Goal: Information Seeking & Learning: Check status

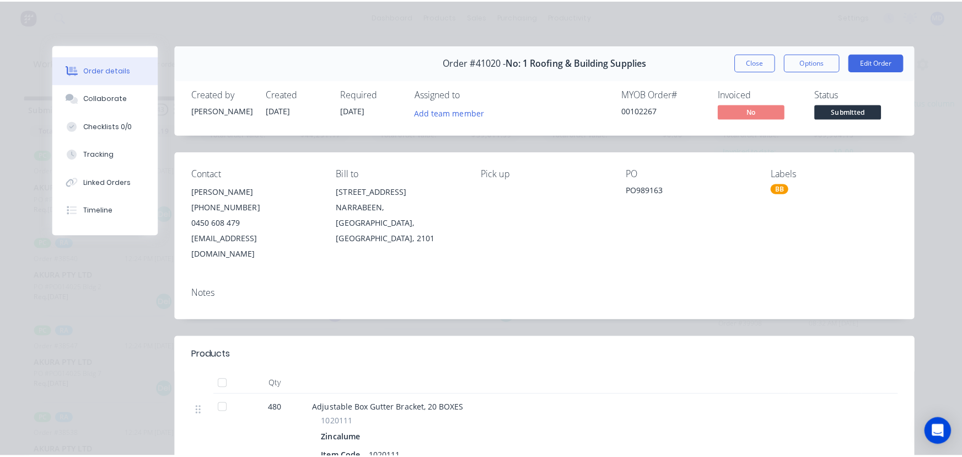
scroll to position [401, 0]
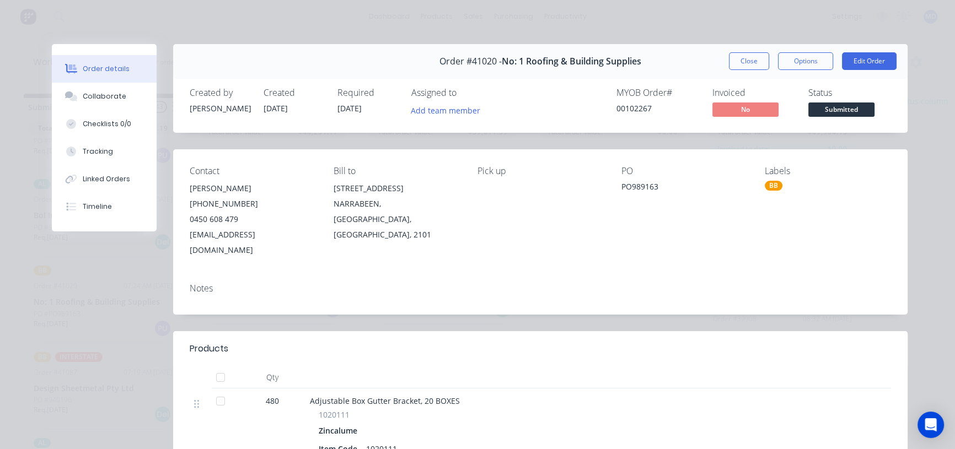
click at [742, 54] on button "Close" at bounding box center [749, 61] width 40 height 18
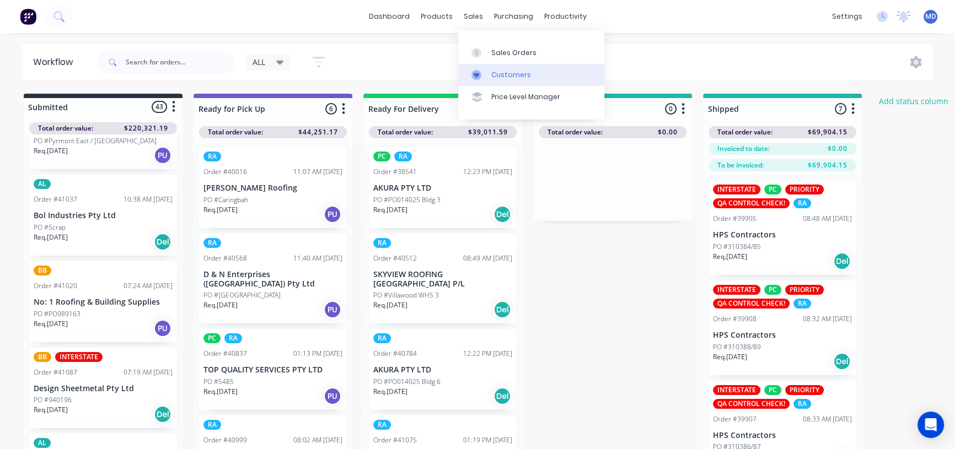
click at [506, 72] on div "Customers" at bounding box center [511, 75] width 40 height 10
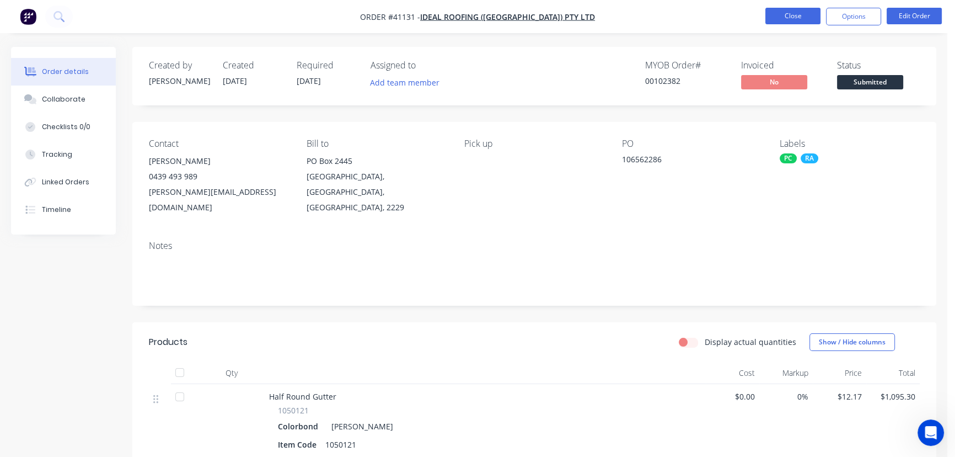
click at [789, 16] on button "Close" at bounding box center [793, 16] width 55 height 17
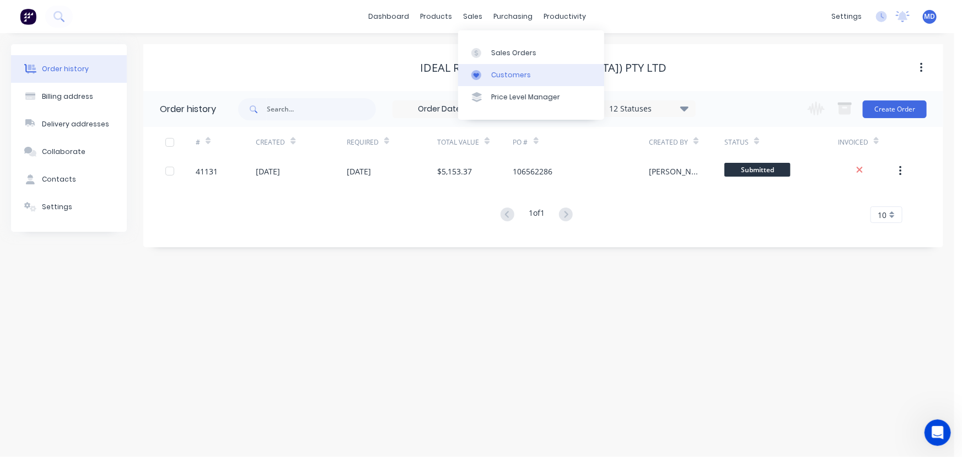
click at [510, 72] on div "Customers" at bounding box center [511, 75] width 40 height 10
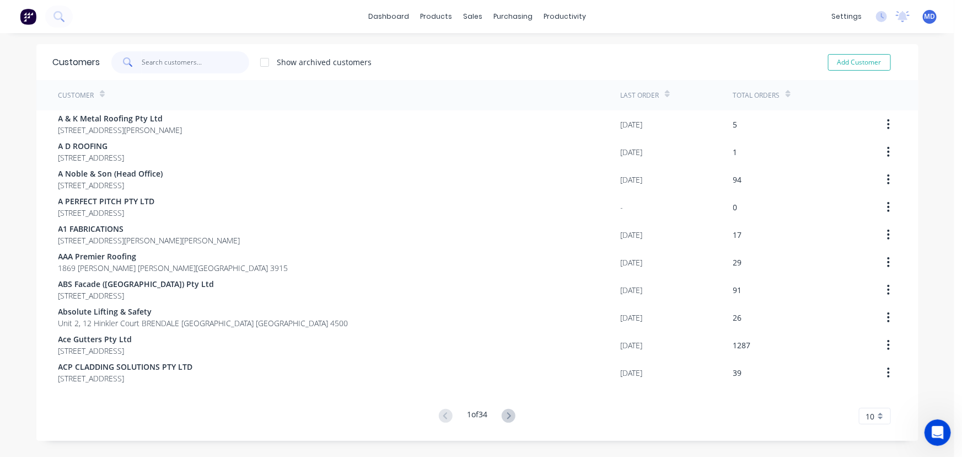
click at [199, 66] on input "text" at bounding box center [196, 62] width 108 height 22
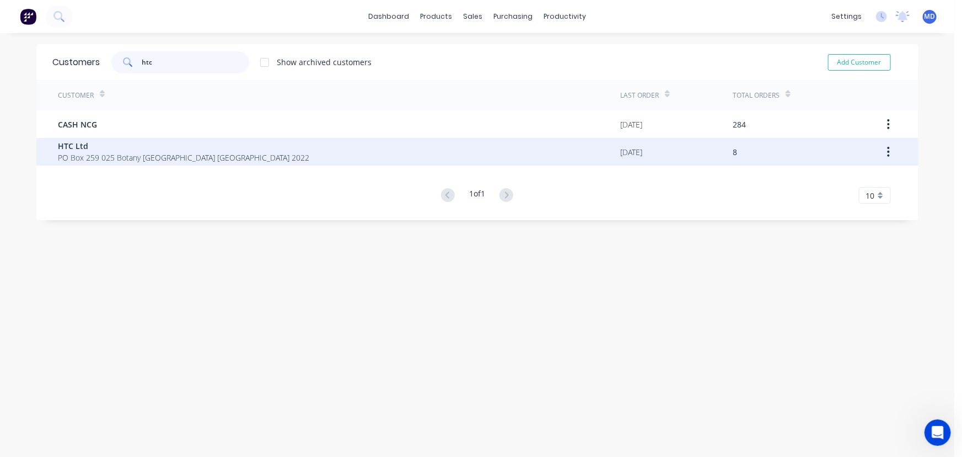
type input "htc"
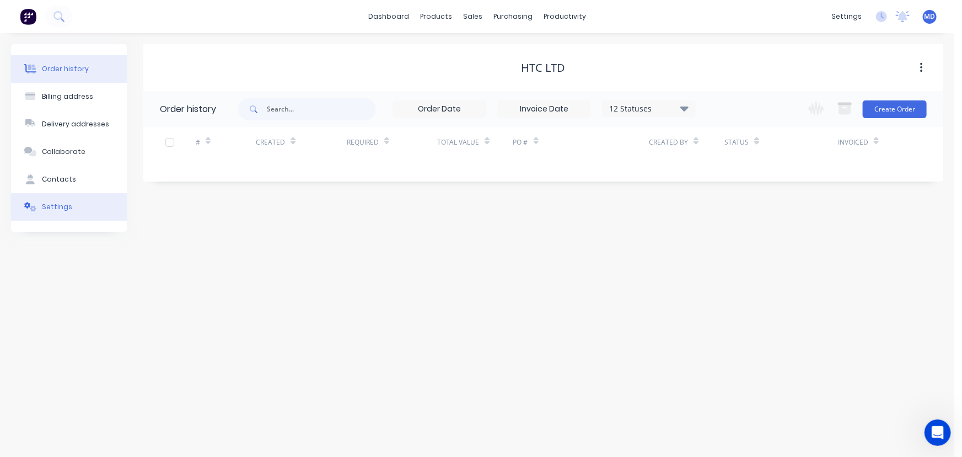
click at [60, 210] on div "Settings" at bounding box center [57, 207] width 30 height 10
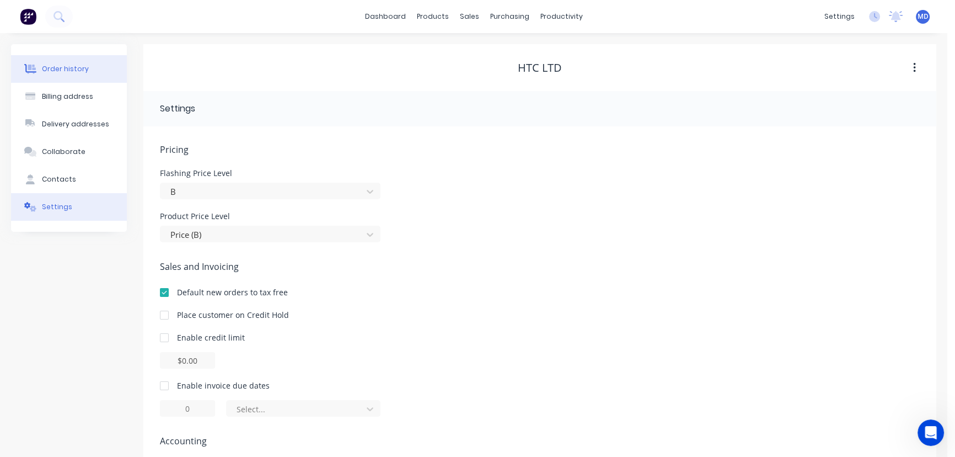
click at [65, 65] on div "Order history" at bounding box center [65, 69] width 47 height 10
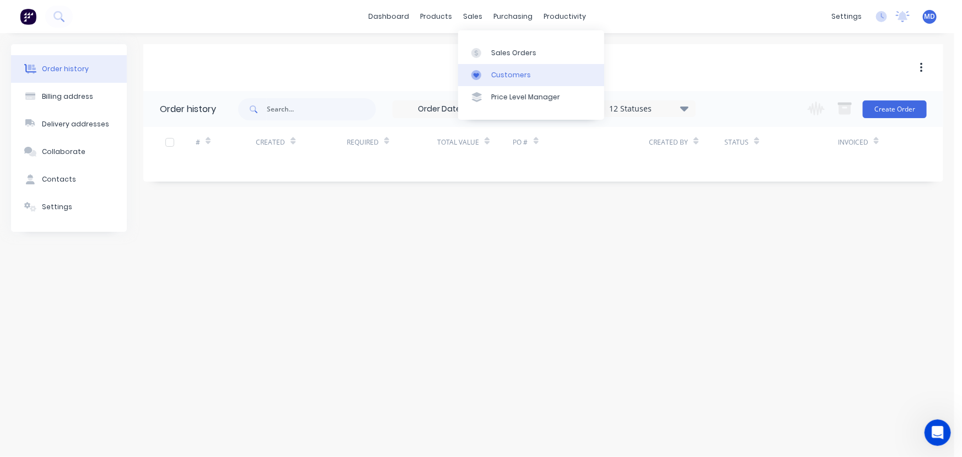
click at [518, 77] on div "Customers" at bounding box center [511, 75] width 40 height 10
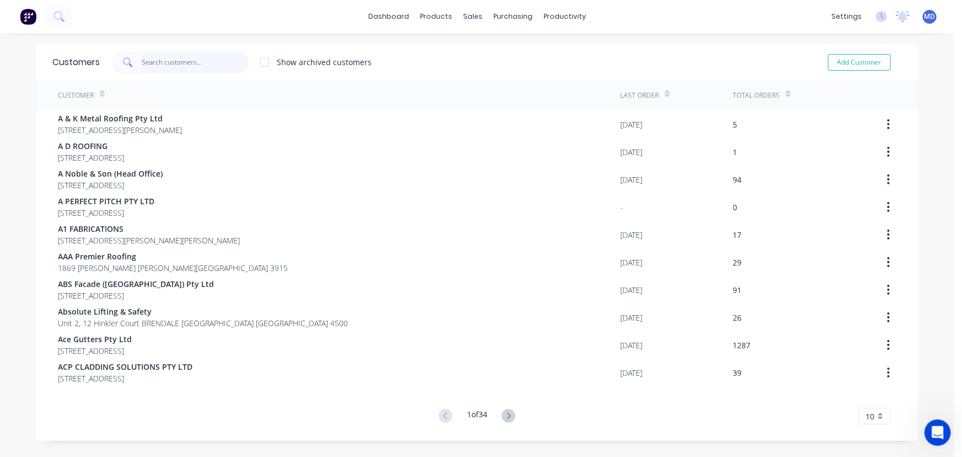
click at [204, 65] on input "text" at bounding box center [196, 62] width 108 height 22
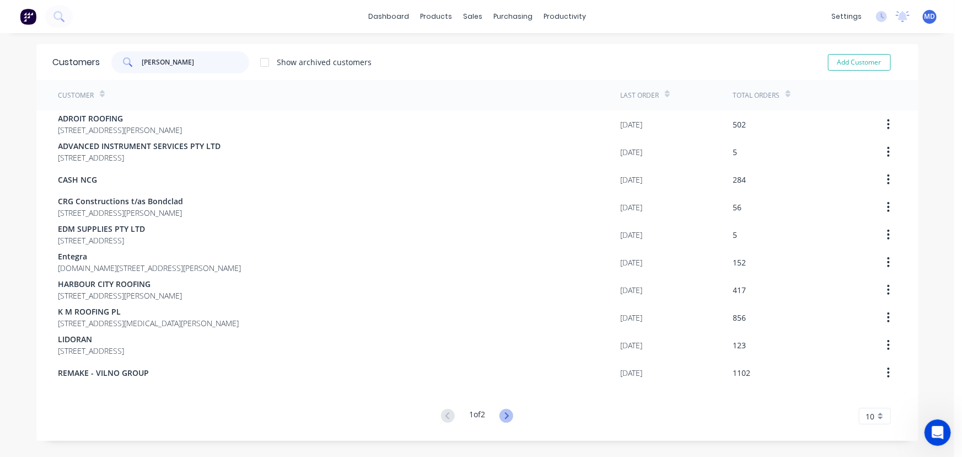
type input "[PERSON_NAME]"
click at [502, 413] on icon at bounding box center [507, 416] width 14 height 14
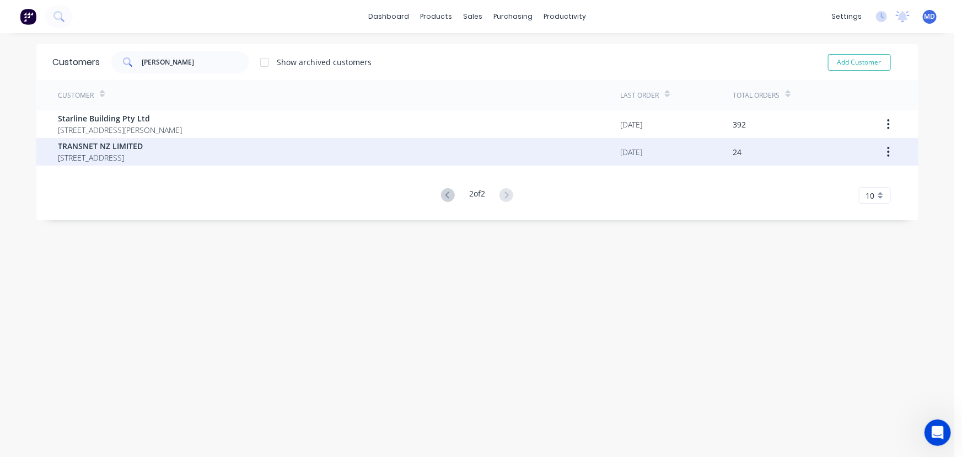
click at [99, 148] on span "TRANSNET NZ LIMITED" at bounding box center [100, 146] width 85 height 12
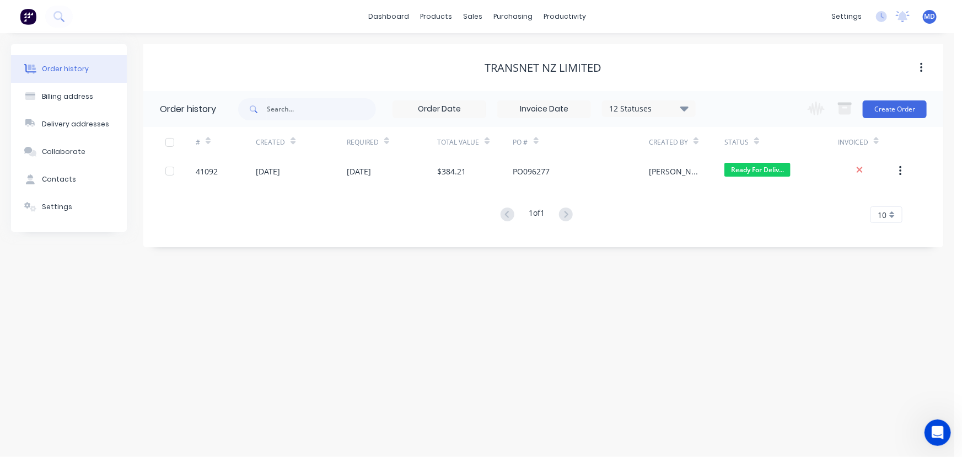
click at [687, 105] on icon at bounding box center [685, 107] width 8 height 13
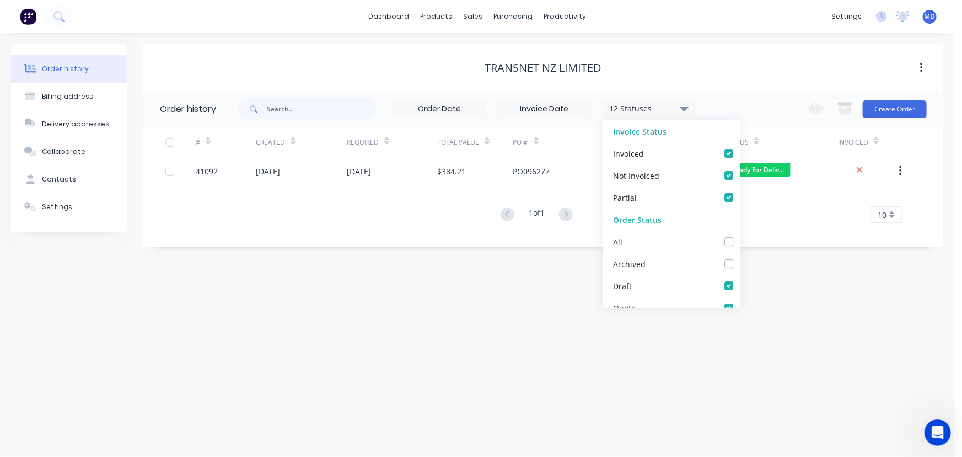
click at [740, 235] on label at bounding box center [740, 235] width 0 height 0
click at [740, 240] on input "checkbox" at bounding box center [744, 240] width 9 height 10
checkbox input "true"
click at [822, 315] on div "Order history Billing address Delivery addresses Collaborate Contacts Settings …" at bounding box center [477, 245] width 955 height 424
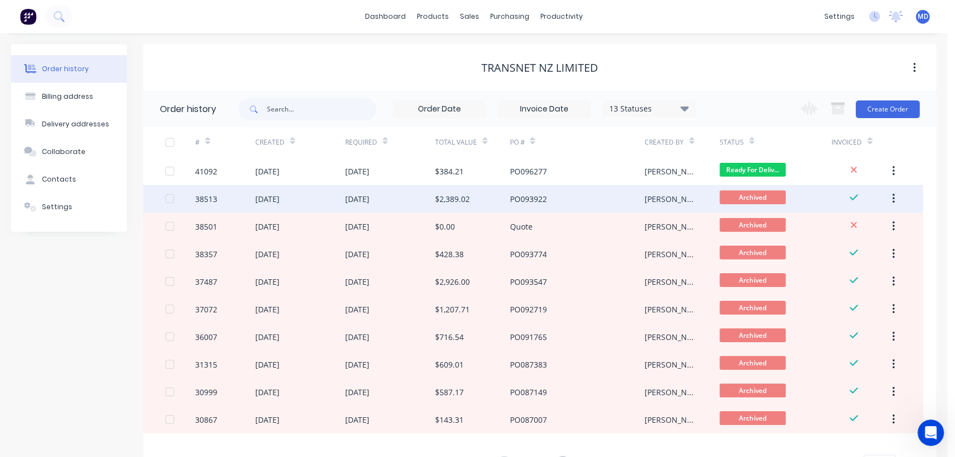
click at [370, 202] on div "[DATE]" at bounding box center [357, 199] width 24 height 12
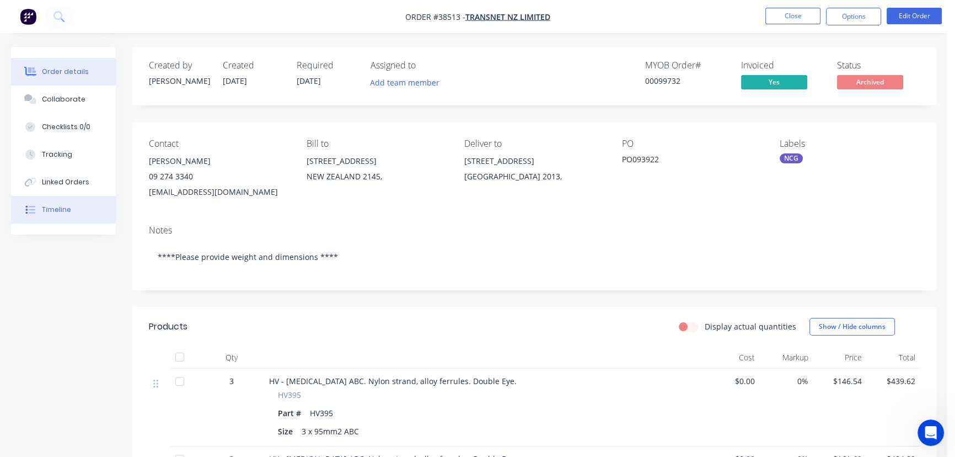
click at [58, 206] on div "Timeline" at bounding box center [56, 210] width 29 height 10
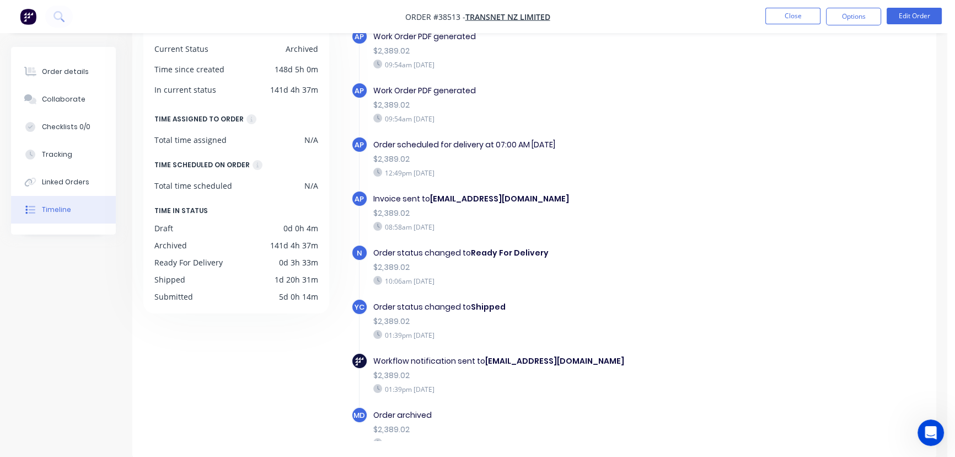
scroll to position [136, 0]
